Goal: Task Accomplishment & Management: Manage account settings

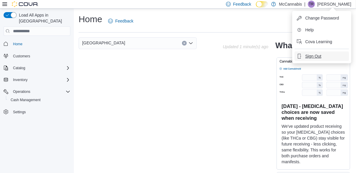
click at [319, 55] on span "Sign Out" at bounding box center [313, 56] width 16 height 6
